Goal: Find specific page/section: Find specific page/section

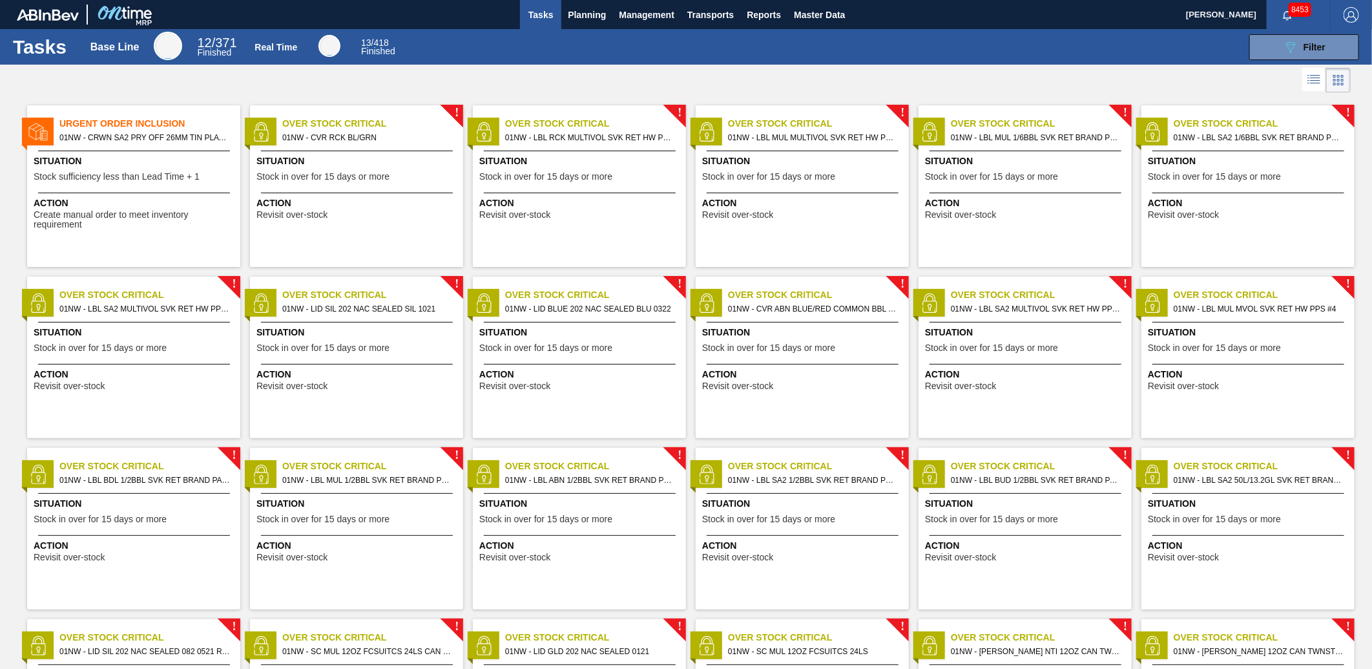
click at [954, 67] on div at bounding box center [686, 80] width 1372 height 31
click at [1034, 41] on div "089F7B8B-B2A5-4AFE-B5C0-19BA573D28AC Filter" at bounding box center [886, 47] width 960 height 26
click at [978, 50] on div "089F7B8B-B2A5-4AFE-B5C0-19BA573D28AC Filter" at bounding box center [886, 47] width 960 height 26
click at [474, 76] on div at bounding box center [686, 80] width 1372 height 31
click at [607, 14] on button "Planning" at bounding box center [586, 14] width 51 height 29
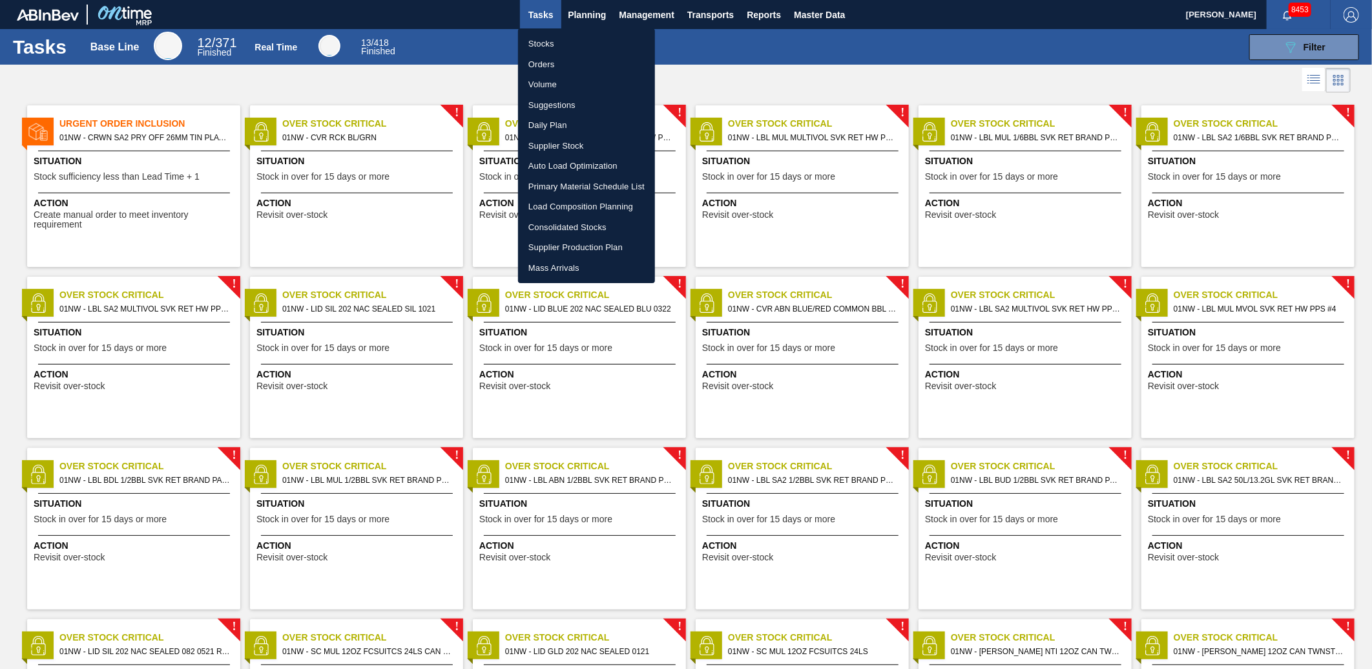
click at [565, 35] on li "Stocks" at bounding box center [586, 44] width 137 height 21
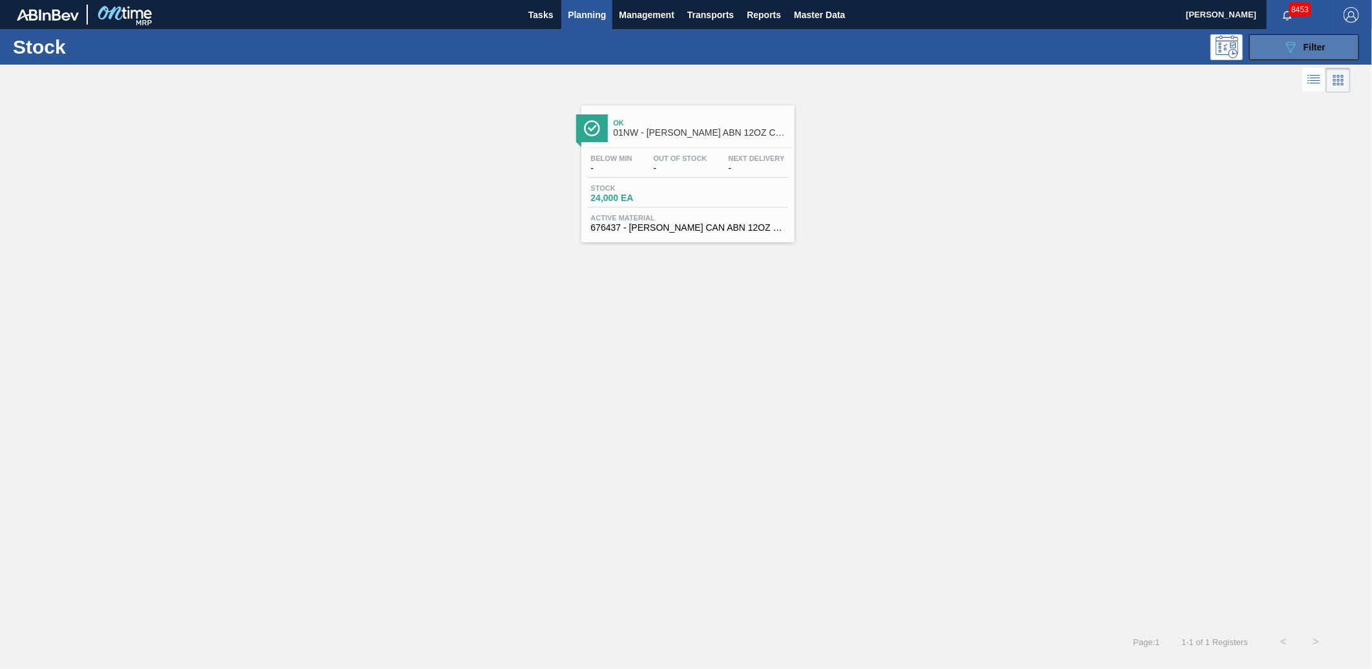
click at [1283, 42] on icon "089F7B8B-B2A5-4AFE-B5C0-19BA573D28AC" at bounding box center [1291, 47] width 16 height 16
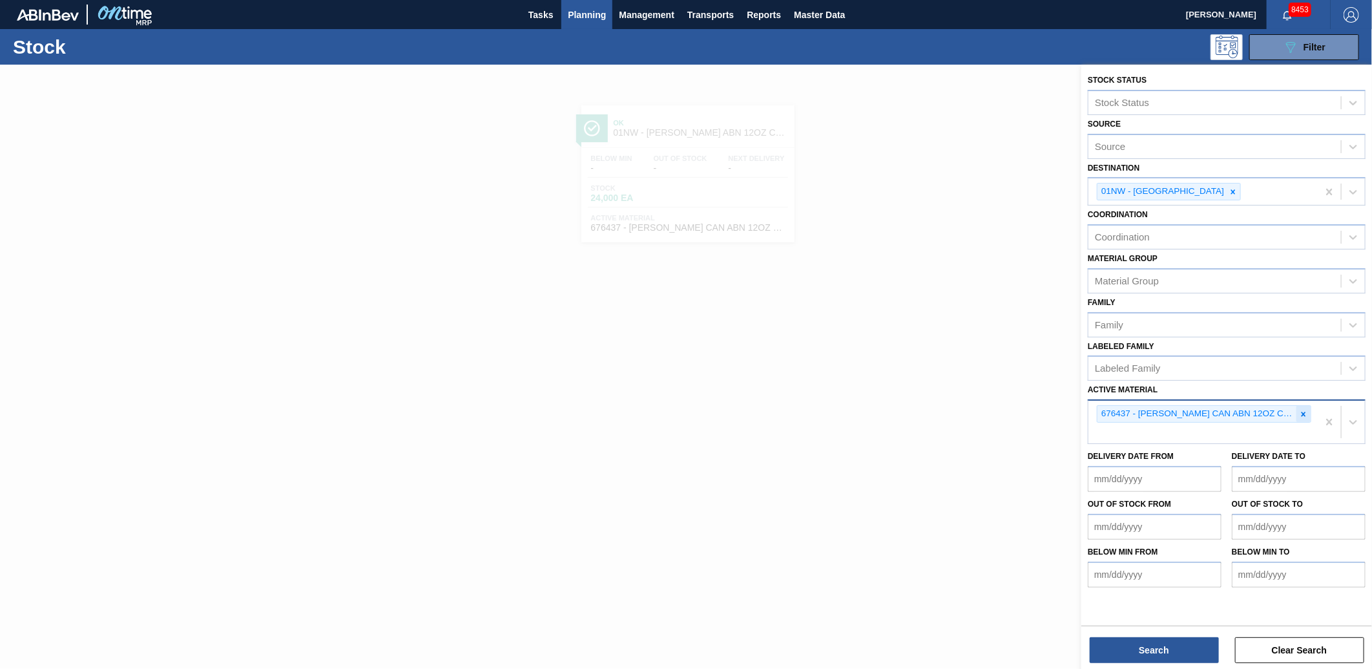
click at [1308, 410] on icon at bounding box center [1303, 414] width 9 height 9
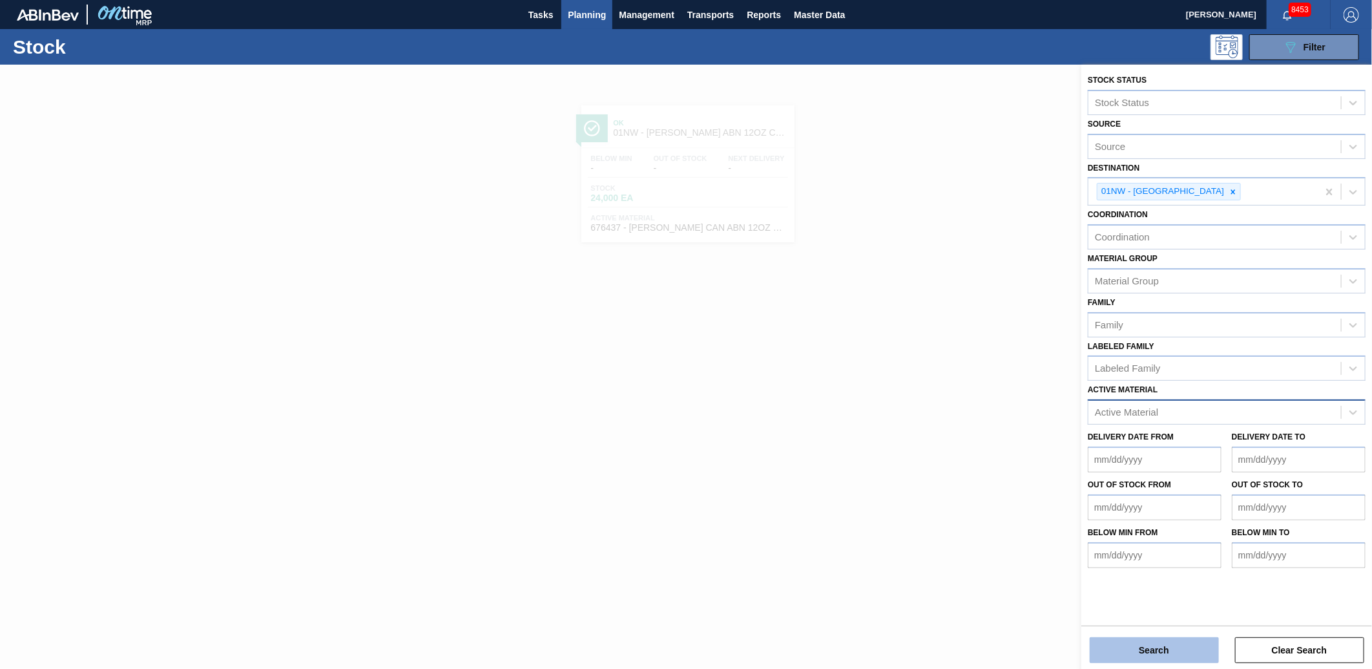
click at [1169, 651] on button "Search" at bounding box center [1154, 650] width 129 height 26
